Goal: Navigation & Orientation: Find specific page/section

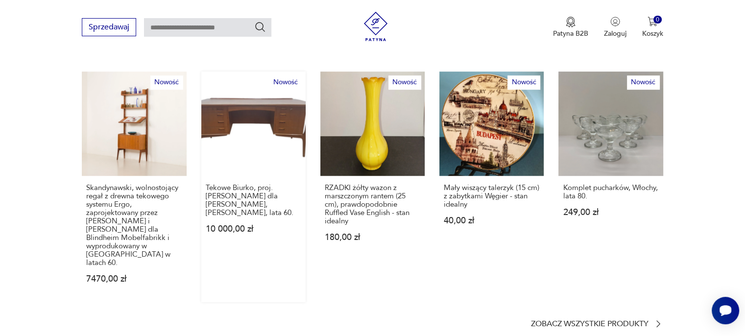
scroll to position [588, 0]
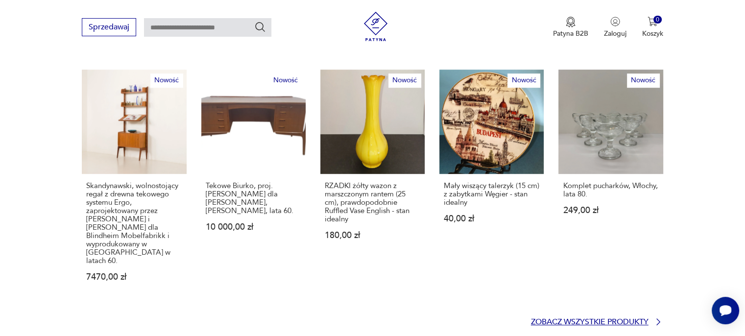
click at [573, 319] on p "Zobacz wszystkie produkty" at bounding box center [590, 322] width 118 height 6
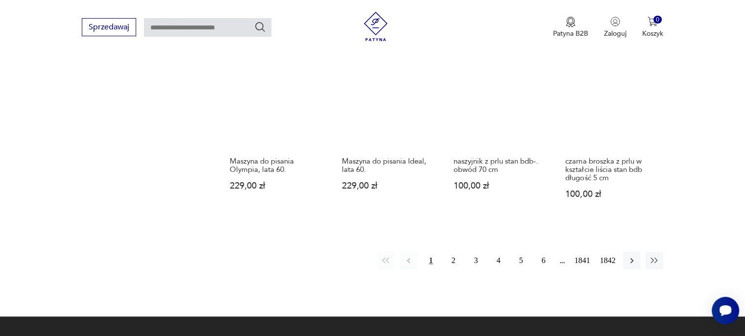
scroll to position [877, 0]
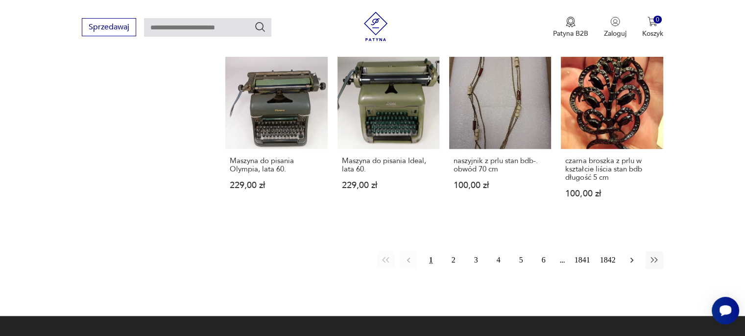
click at [627, 255] on icon "button" at bounding box center [632, 260] width 10 height 10
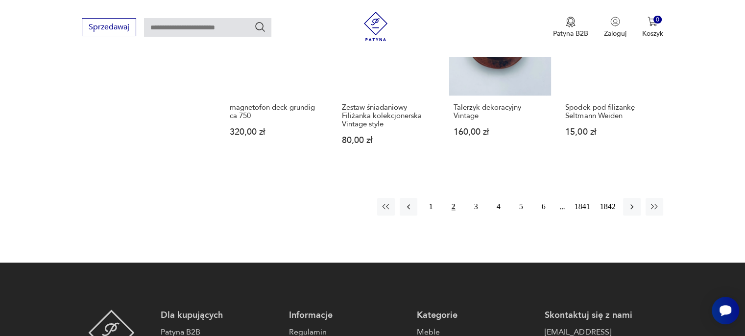
scroll to position [910, 0]
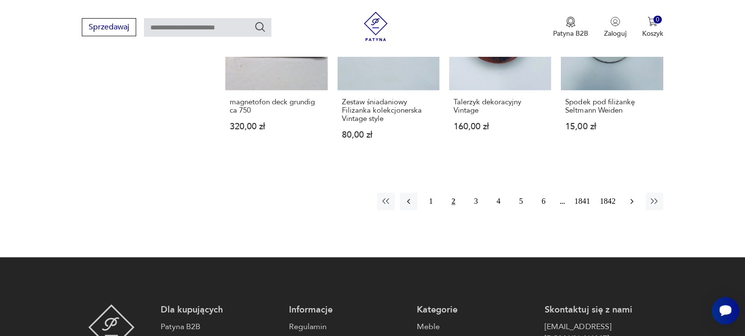
click at [632, 196] on icon "button" at bounding box center [632, 201] width 10 height 10
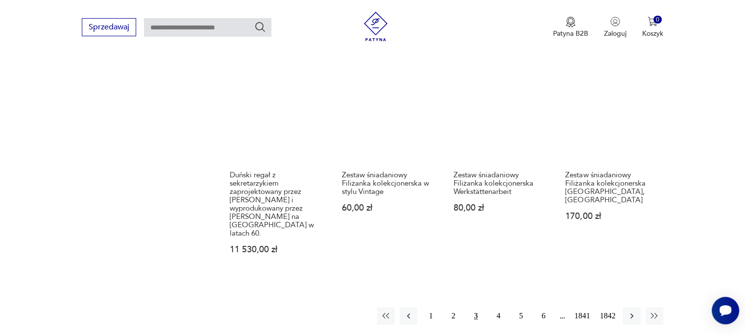
scroll to position [861, 0]
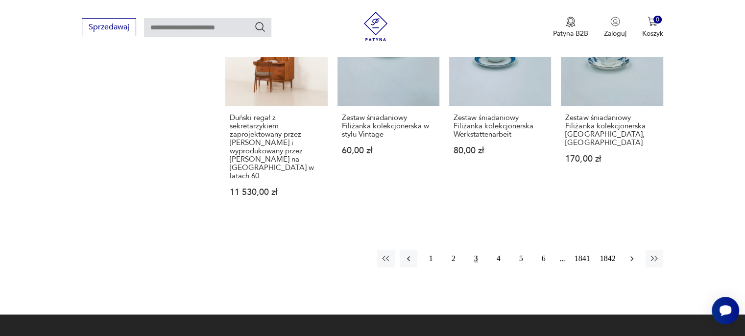
click at [633, 254] on icon "button" at bounding box center [632, 259] width 10 height 10
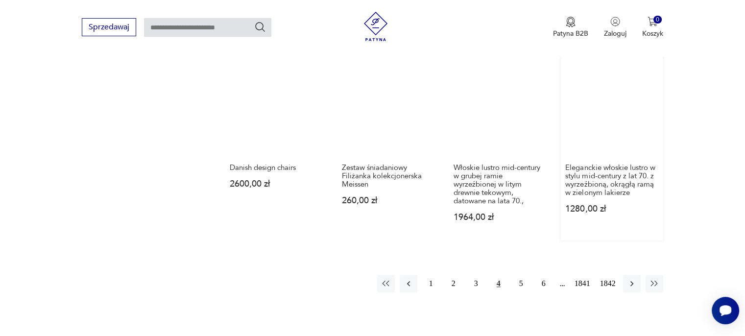
scroll to position [861, 0]
